Goal: Communication & Community: Ask a question

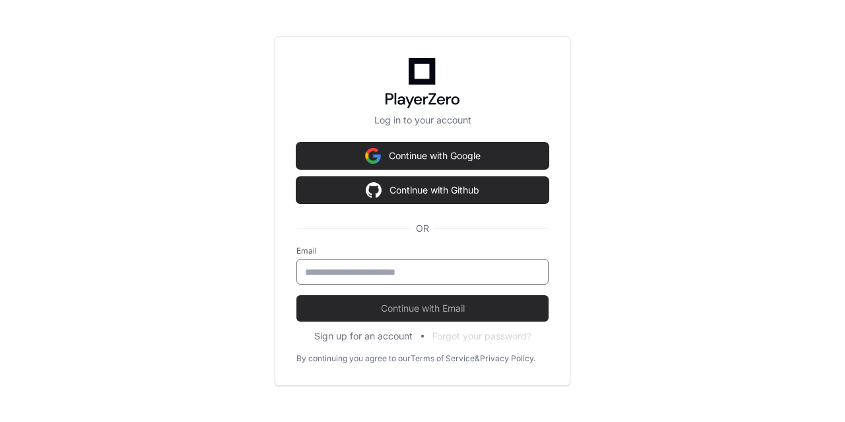
click at [399, 271] on input "email" at bounding box center [422, 271] width 235 height 13
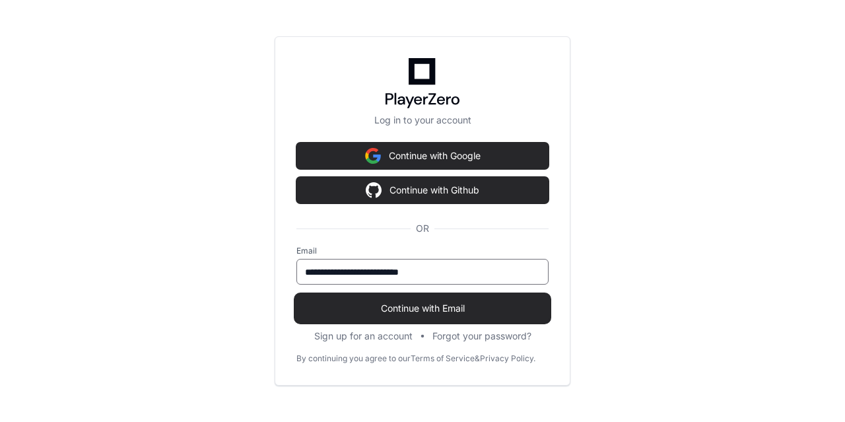
type input "**********"
click at [399, 307] on span "Continue with Email" at bounding box center [422, 308] width 252 height 13
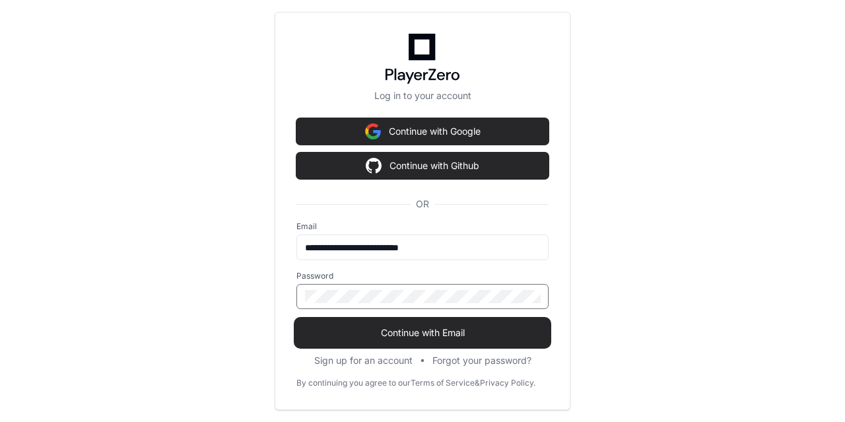
click at [478, 328] on span "Continue with Email" at bounding box center [422, 332] width 252 height 13
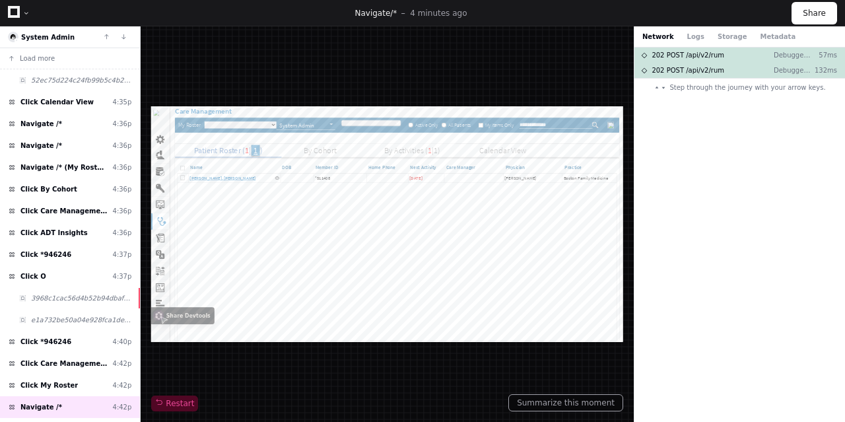
click at [166, 316] on div at bounding box center [163, 321] width 11 height 11
click at [317, 154] on div at bounding box center [387, 224] width 472 height 236
click at [689, 39] on button "Logs" at bounding box center [695, 37] width 17 height 10
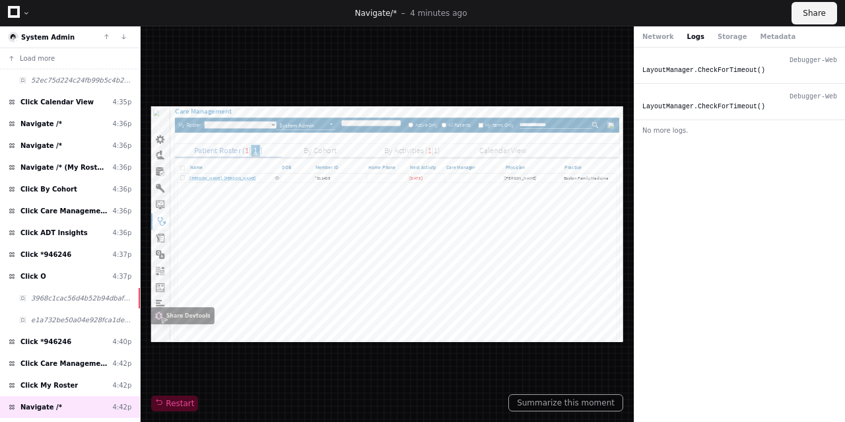
click at [808, 15] on button "Share" at bounding box center [814, 13] width 46 height 22
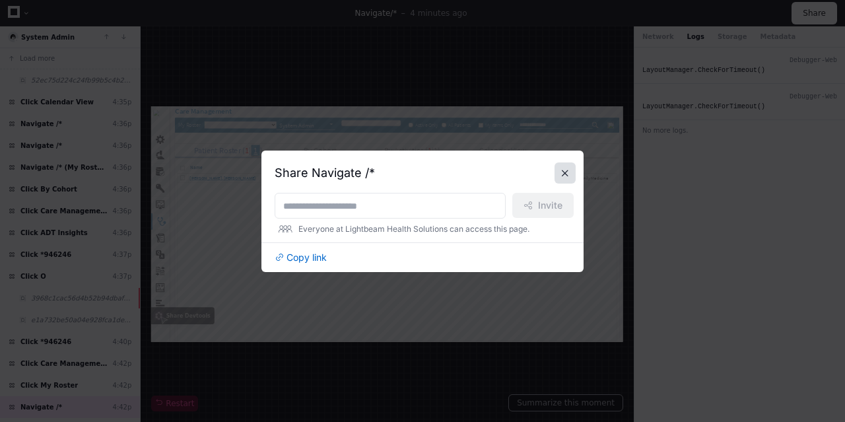
click at [564, 172] on button at bounding box center [564, 172] width 21 height 21
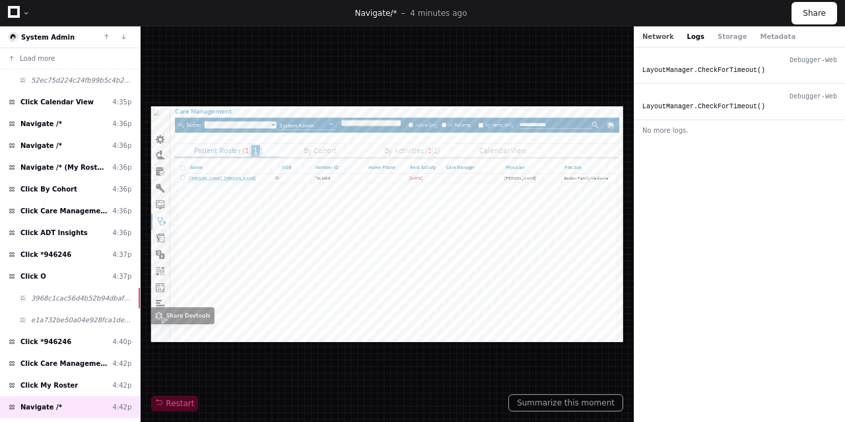
click at [651, 40] on button "Network" at bounding box center [658, 37] width 32 height 10
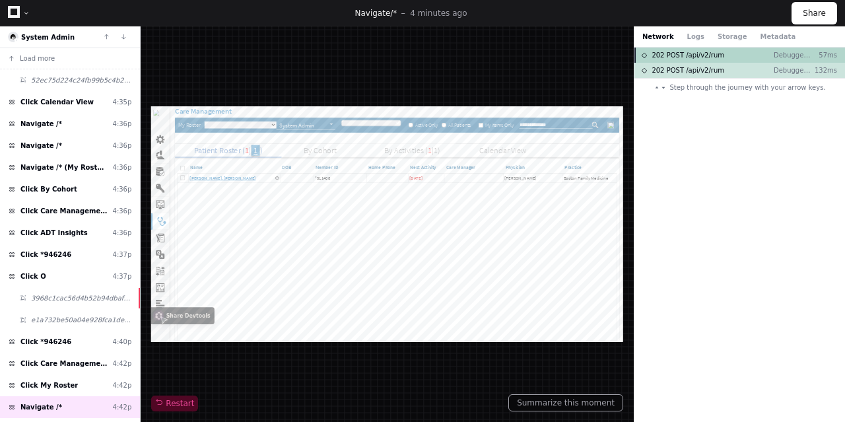
click at [671, 52] on span "202 POST /api/v2/rum" at bounding box center [688, 55] width 73 height 10
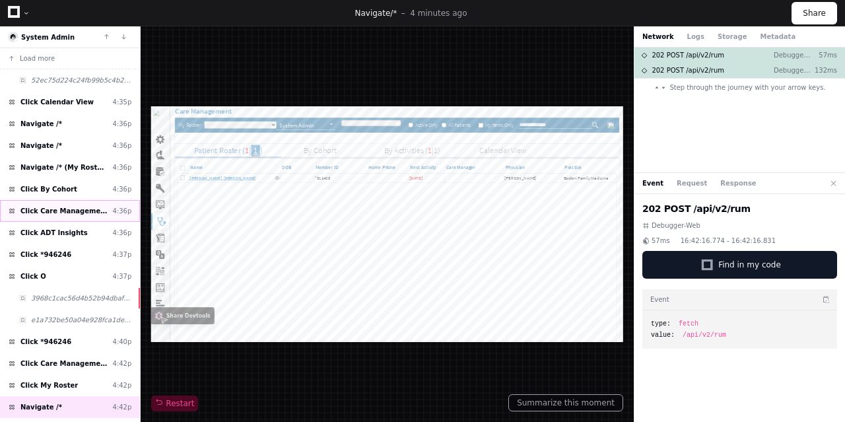
scroll to position [137, 0]
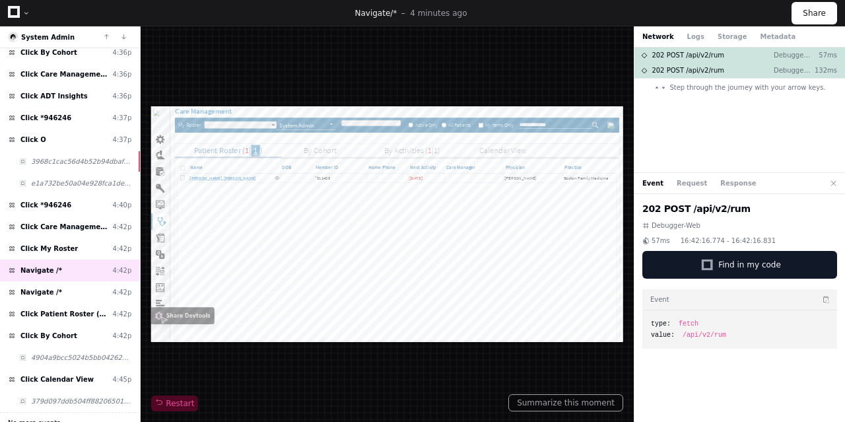
click at [55, 418] on span "No more events." at bounding box center [35, 423] width 55 height 10
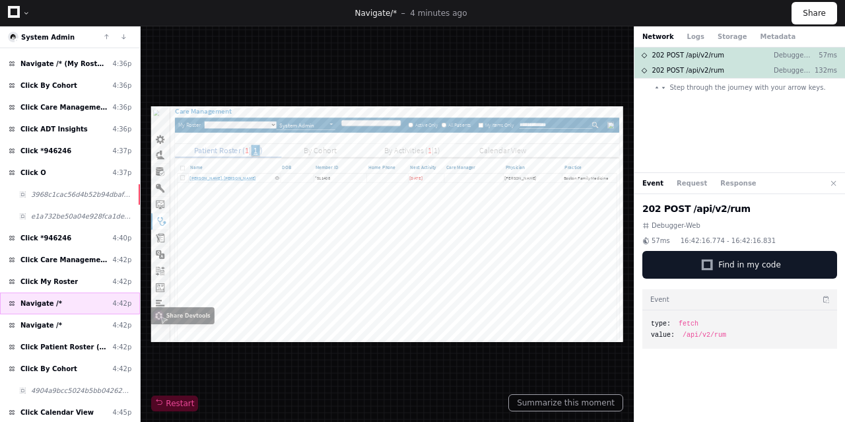
scroll to position [429, 0]
click at [82, 272] on div "Click My Roster 4:42p" at bounding box center [70, 283] width 140 height 22
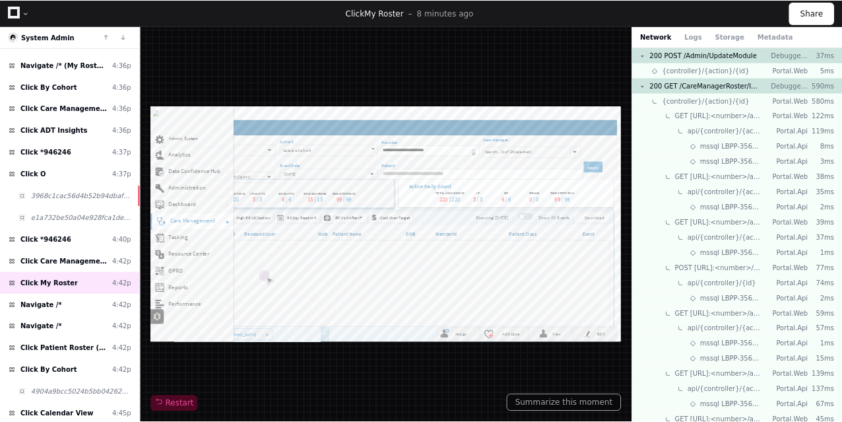
scroll to position [1028, 0]
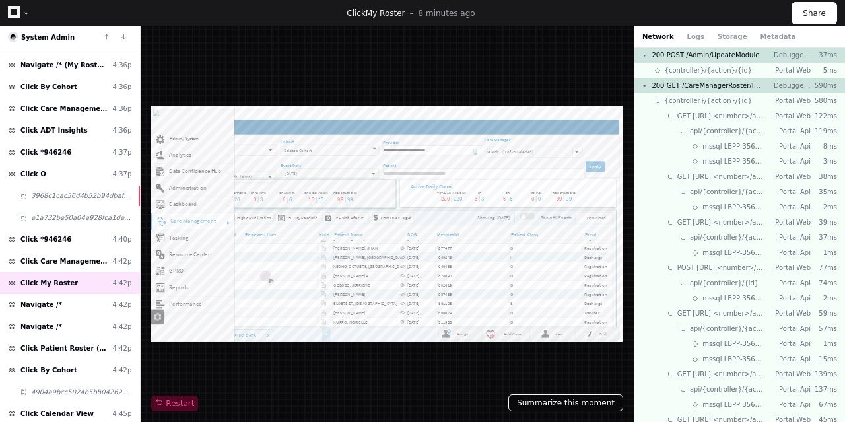
click at [549, 402] on button "Summarize this moment" at bounding box center [565, 402] width 115 height 17
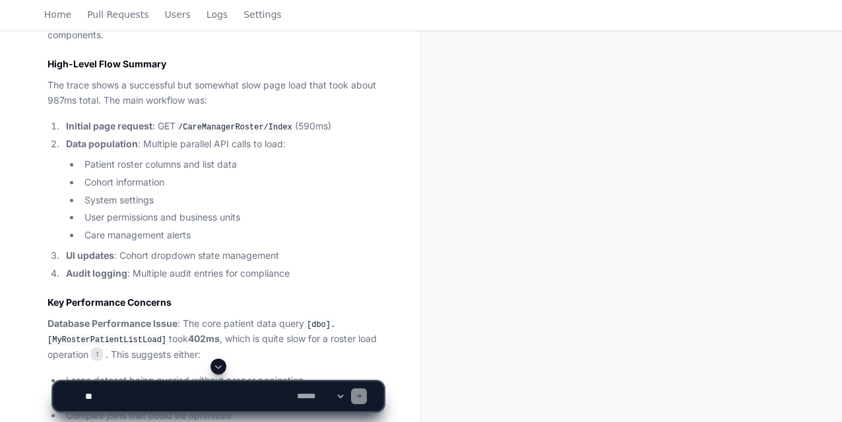
scroll to position [501, 0]
click at [142, 401] on textarea at bounding box center [189, 396] width 212 height 29
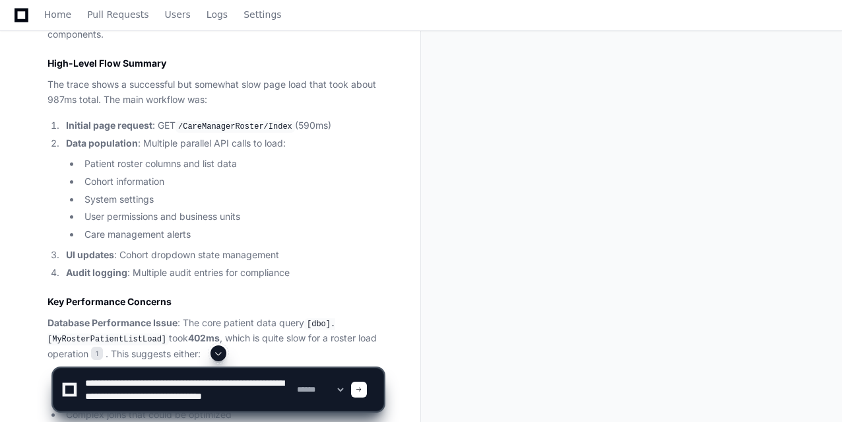
scroll to position [4, 0]
type textarea "**********"
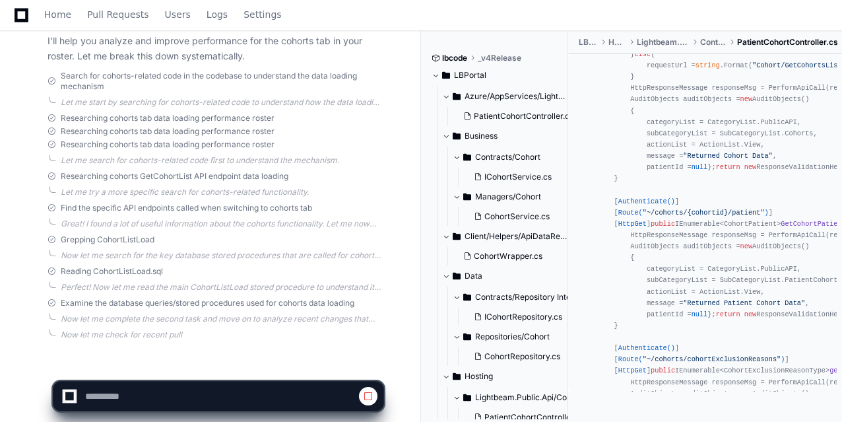
scroll to position [1414, 0]
